Goal: Task Accomplishment & Management: Use online tool/utility

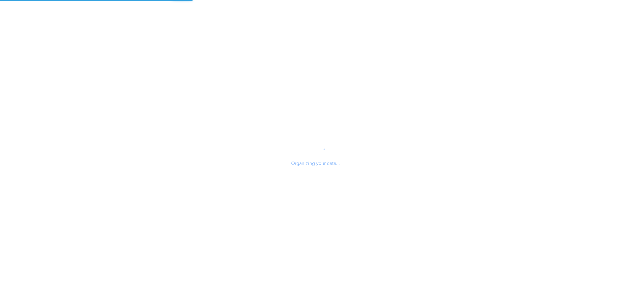
click at [349, 69] on div "Organizing your data..." at bounding box center [315, 152] width 631 height 305
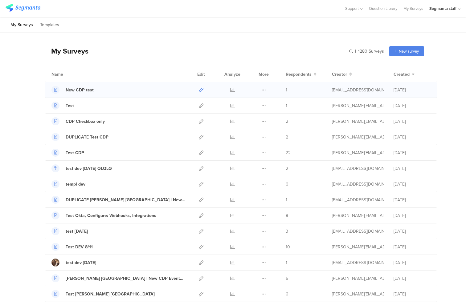
click at [199, 89] on icon at bounding box center [201, 90] width 5 height 5
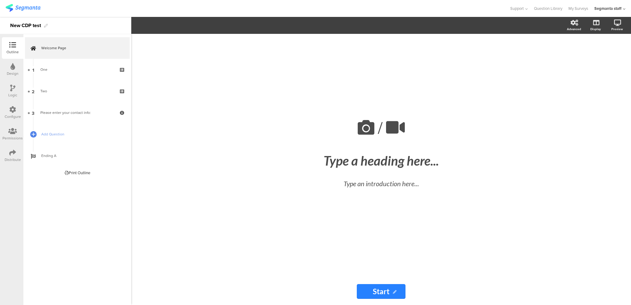
click at [13, 136] on div "Permissions" at bounding box center [12, 139] width 20 height 6
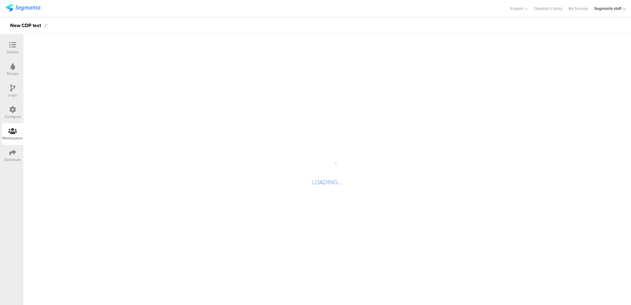
click at [14, 108] on icon at bounding box center [12, 109] width 7 height 7
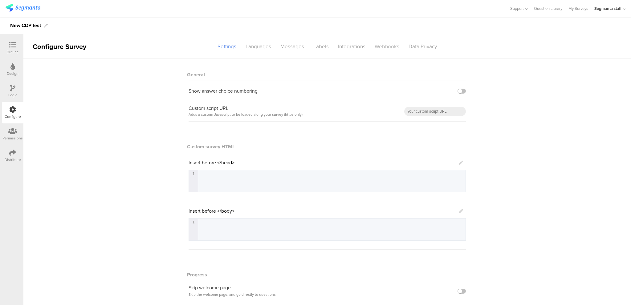
click at [381, 45] on div "Webhooks" at bounding box center [387, 46] width 34 height 11
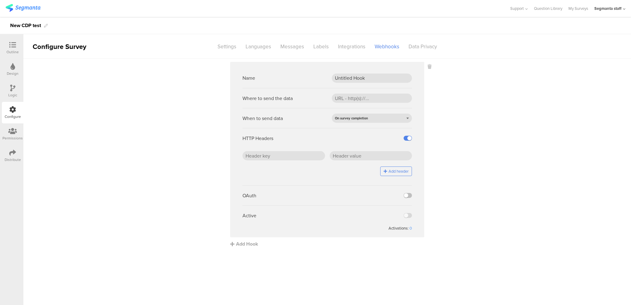
drag, startPoint x: 489, startPoint y: 190, endPoint x: 484, endPoint y: 188, distance: 5.1
click at [489, 190] on sg-webhook-settings "Name Untitled Hook Where to send the data When to send data On survey completio…" at bounding box center [327, 155] width 608 height 186
click at [557, 170] on sg-webhook-settings "Name Untitled Hook Where to send the data When to send data On survey completio…" at bounding box center [327, 155] width 608 height 186
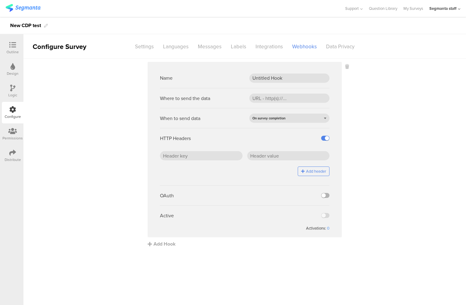
click at [326, 197] on label at bounding box center [325, 195] width 8 height 5
click at [0, 0] on input "checkbox" at bounding box center [0, 0] width 0 height 0
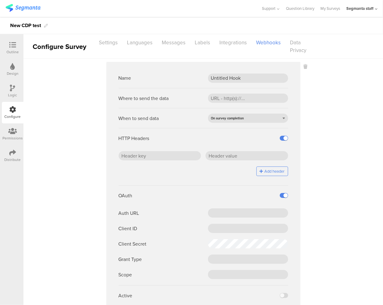
drag, startPoint x: 359, startPoint y: 59, endPoint x: 382, endPoint y: 37, distance: 32.7
click at [359, 59] on main "Name Untitled Hook Where to send the data When to send data On survey completio…" at bounding box center [203, 196] width 360 height 275
click at [349, 121] on sg-webhook-settings "Name Untitled Hook Where to send the data When to send data On survey completio…" at bounding box center [203, 195] width 360 height 266
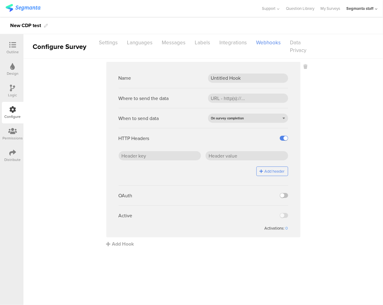
click at [337, 128] on sg-webhook-settings "Name Untitled Hook Where to send the data When to send data On survey completio…" at bounding box center [203, 155] width 360 height 186
click at [282, 215] on div "Active" at bounding box center [203, 216] width 169 height 20
